Goal: Task Accomplishment & Management: Use online tool/utility

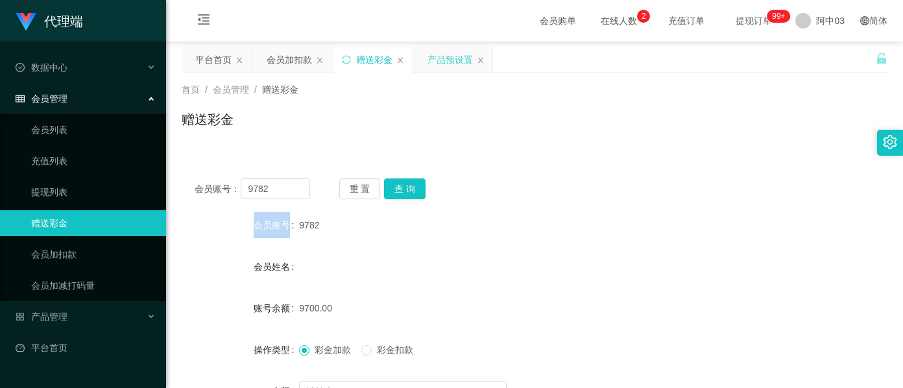
click at [436, 65] on div "产品预设置" at bounding box center [449, 59] width 45 height 25
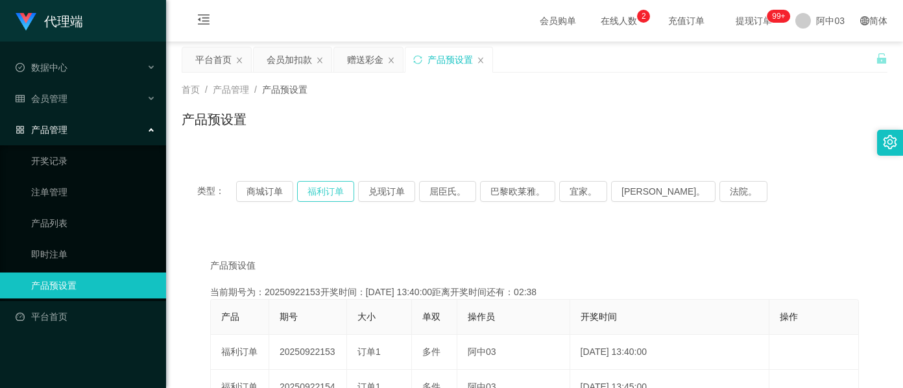
click at [322, 195] on button "福利订单" at bounding box center [325, 191] width 57 height 21
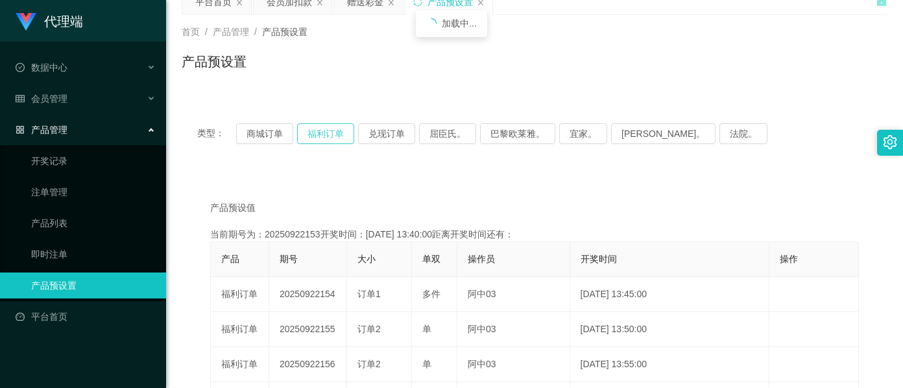
scroll to position [86, 0]
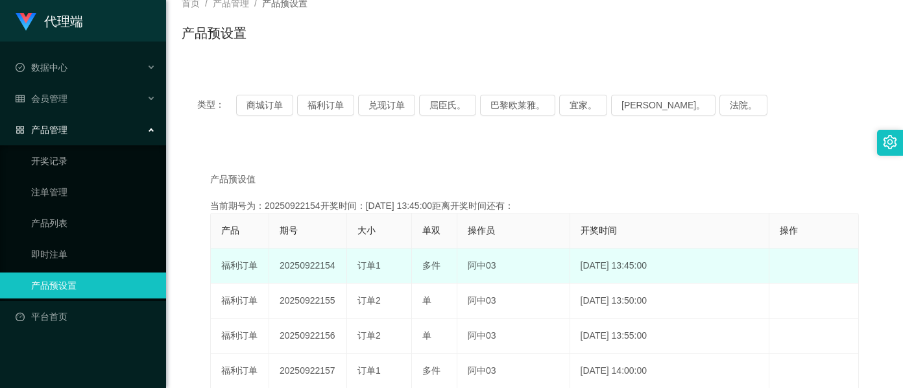
click at [296, 265] on td "20250922154" at bounding box center [308, 265] width 78 height 35
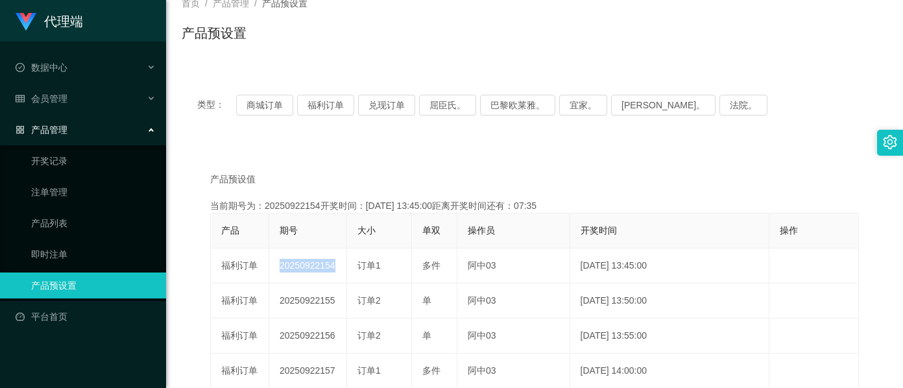
copy td "20250922154"
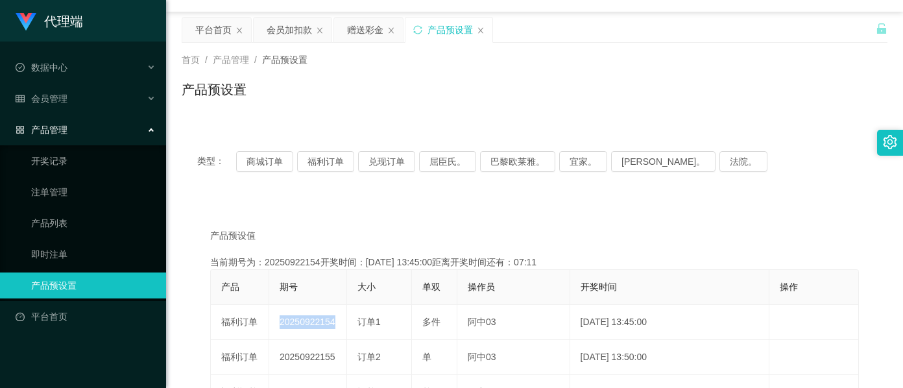
scroll to position [0, 0]
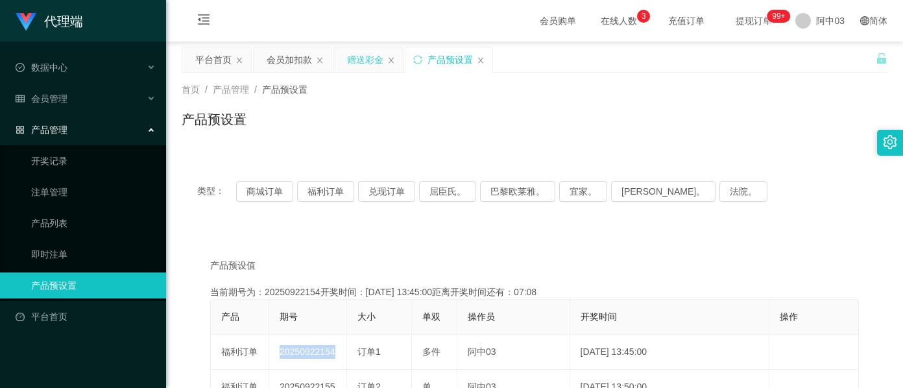
click at [364, 58] on div "赠送彩金" at bounding box center [365, 59] width 36 height 25
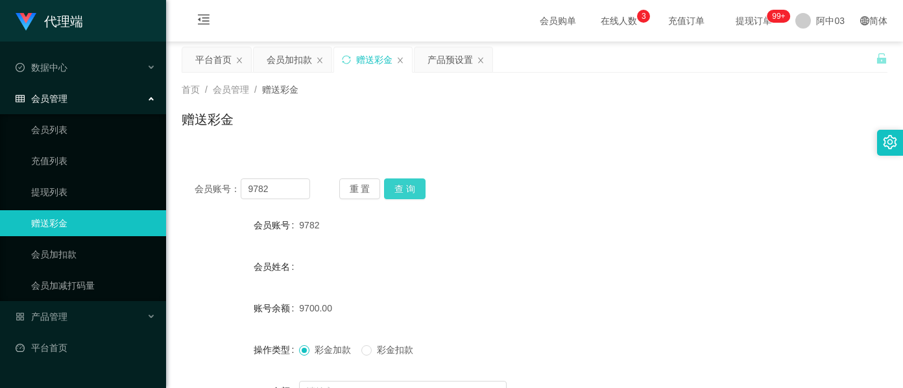
click at [405, 183] on button "查 询" at bounding box center [405, 188] width 42 height 21
click at [405, 183] on button "查 询" at bounding box center [412, 188] width 56 height 21
click at [403, 182] on button "查 询" at bounding box center [405, 188] width 42 height 21
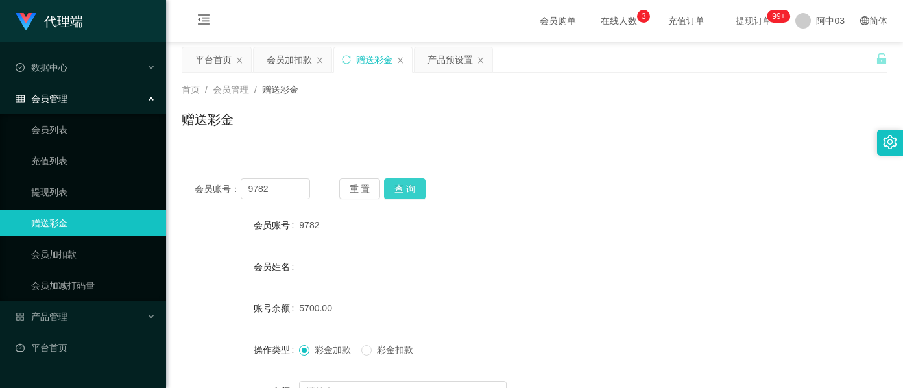
click at [422, 195] on button "查 询" at bounding box center [405, 188] width 42 height 21
click at [424, 189] on button "查 询" at bounding box center [405, 188] width 42 height 21
click at [413, 193] on button "查 询" at bounding box center [405, 188] width 42 height 21
click at [410, 195] on button "查 询" at bounding box center [405, 188] width 42 height 21
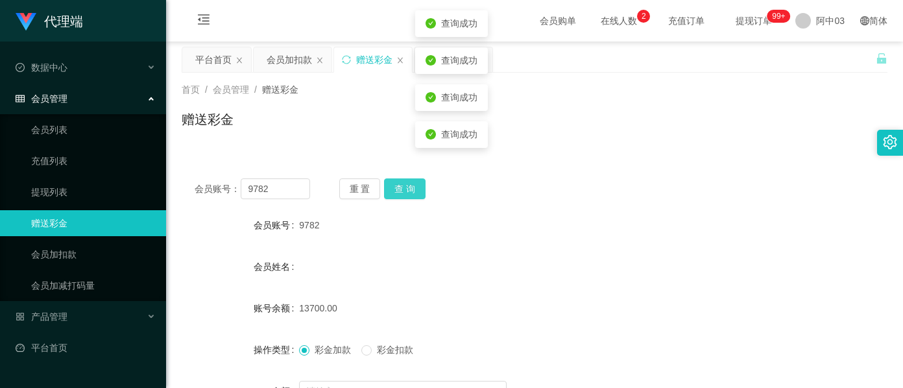
click at [409, 195] on button "查 询" at bounding box center [405, 188] width 42 height 21
